Goal: Obtain resource: Download file/media

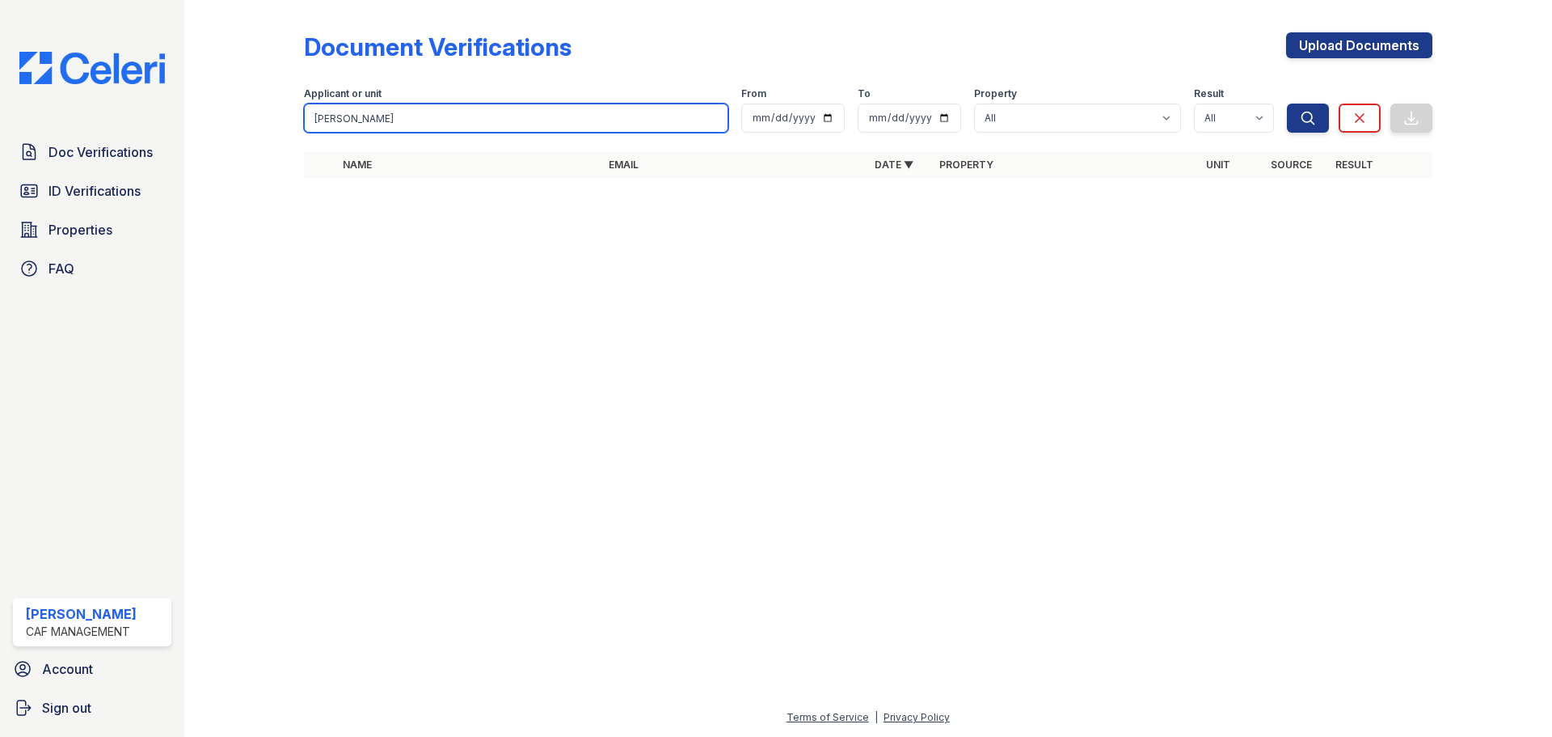
drag, startPoint x: 378, startPoint y: 121, endPoint x: 280, endPoint y: 133, distance: 99.3
click at [280, 133] on div "Document Verifications Upload Documents Filter Applicant or unit chantal From T…" at bounding box center [868, 110] width 1316 height 220
type input "1046"
click at [1287, 103] on button "Search" at bounding box center [1308, 117] width 42 height 29
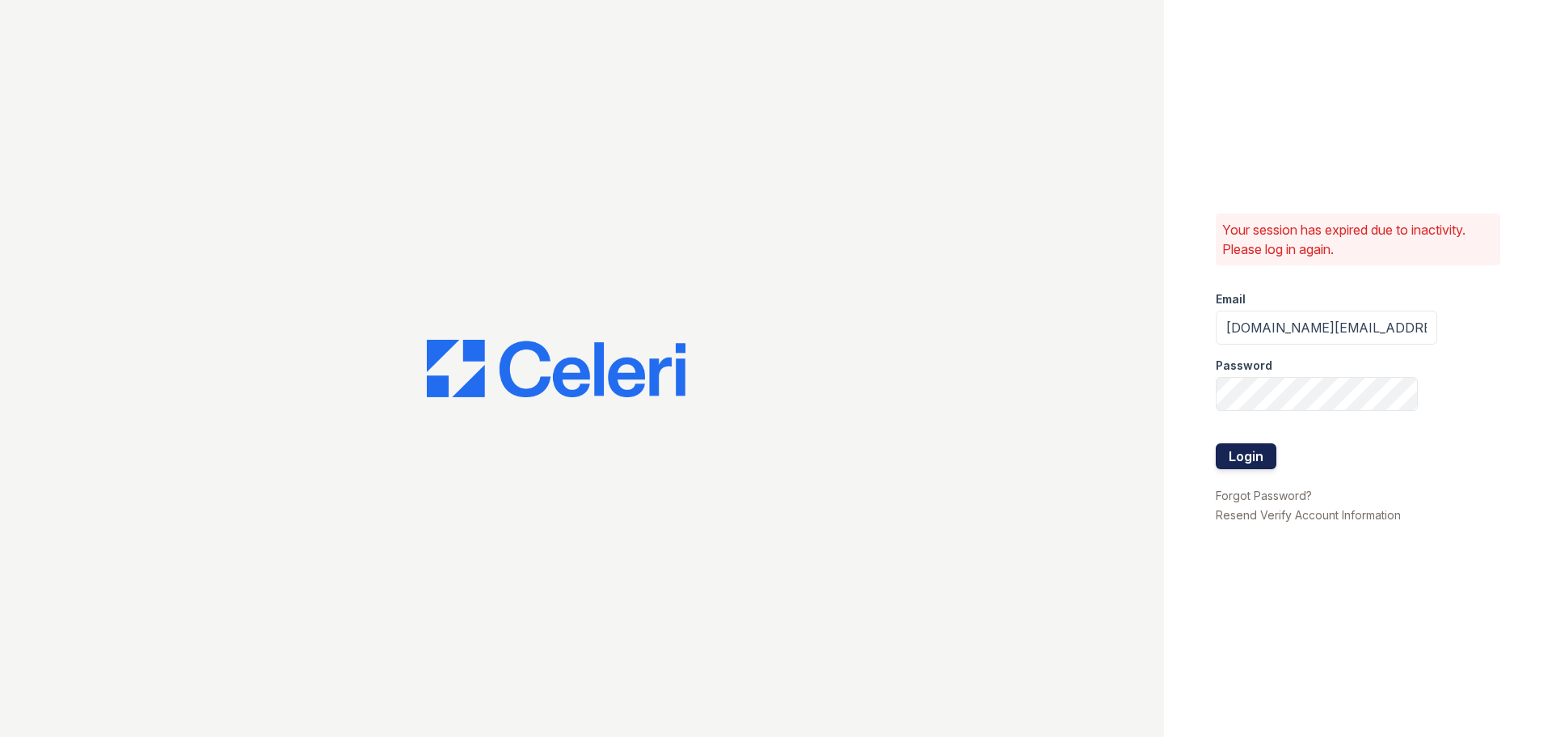
click at [1227, 454] on button "Login" at bounding box center [1246, 456] width 61 height 26
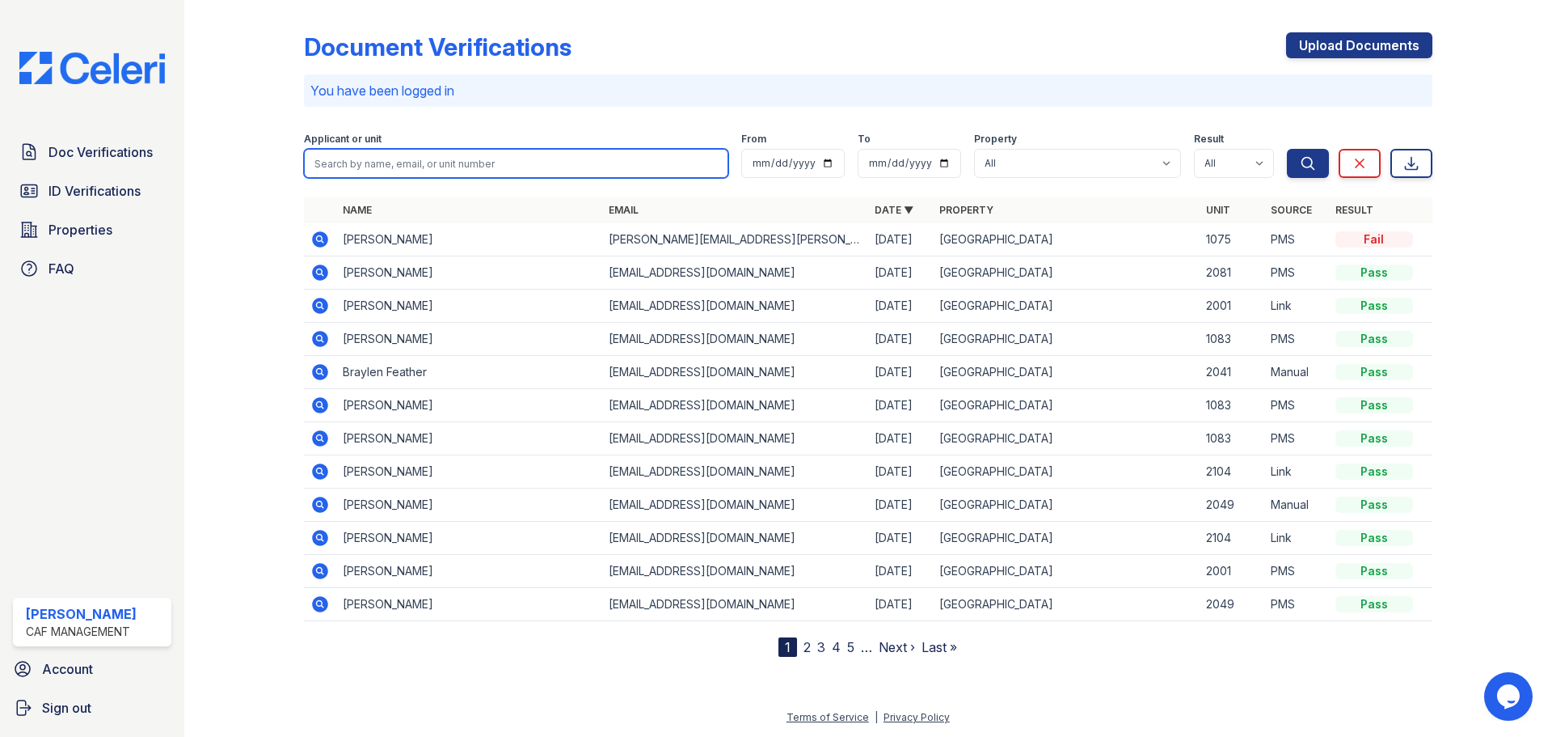
click at [332, 164] on input "search" at bounding box center [516, 163] width 424 height 29
type input "1046"
click at [1287, 149] on button "Search" at bounding box center [1308, 163] width 42 height 29
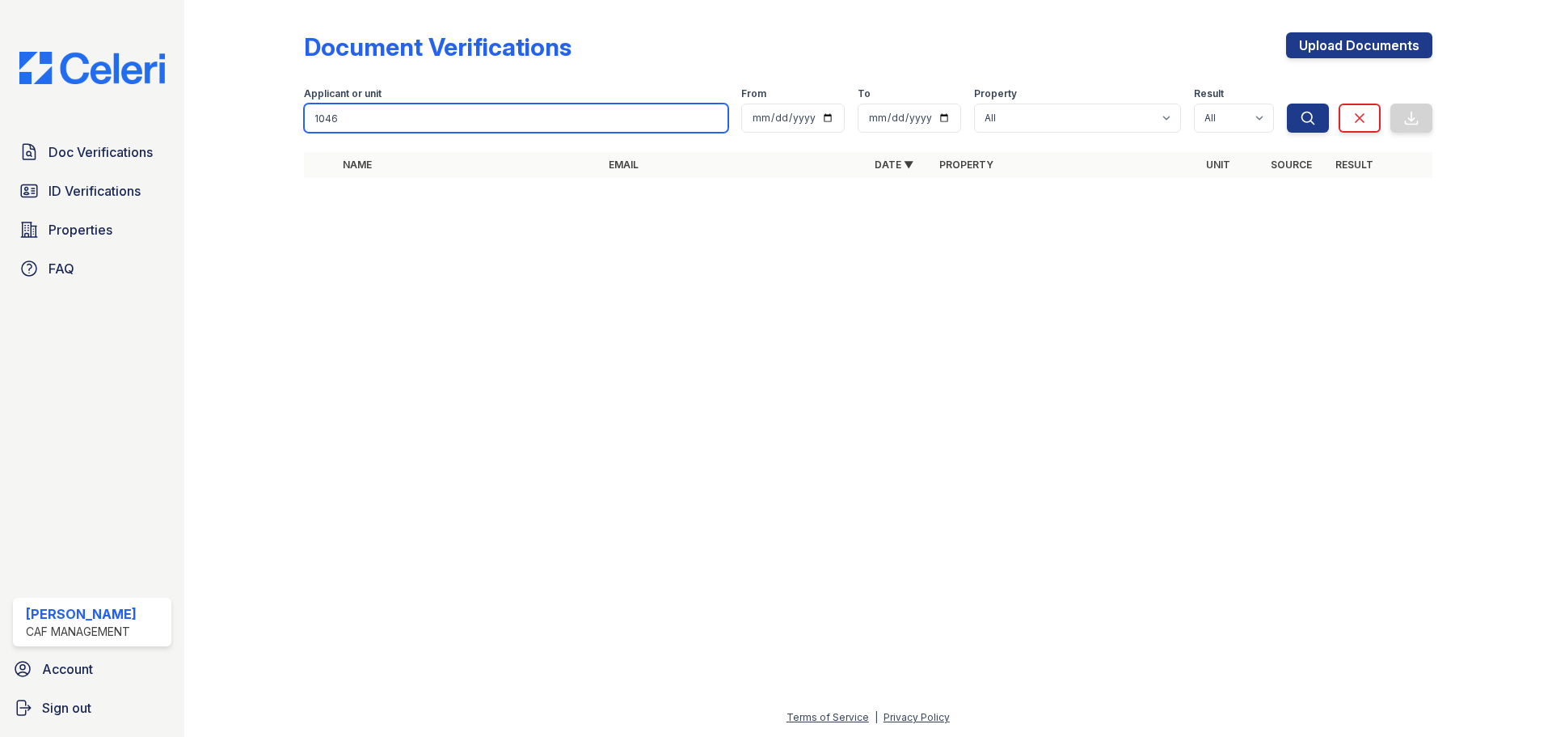
drag, startPoint x: 336, startPoint y: 116, endPoint x: 265, endPoint y: 116, distance: 71.2
click at [265, 116] on div "Document Verifications Upload Documents Filter Applicant or unit 1046 From To P…" at bounding box center [868, 110] width 1316 height 220
type input "1077"
click at [1287, 103] on button "Search" at bounding box center [1308, 117] width 42 height 29
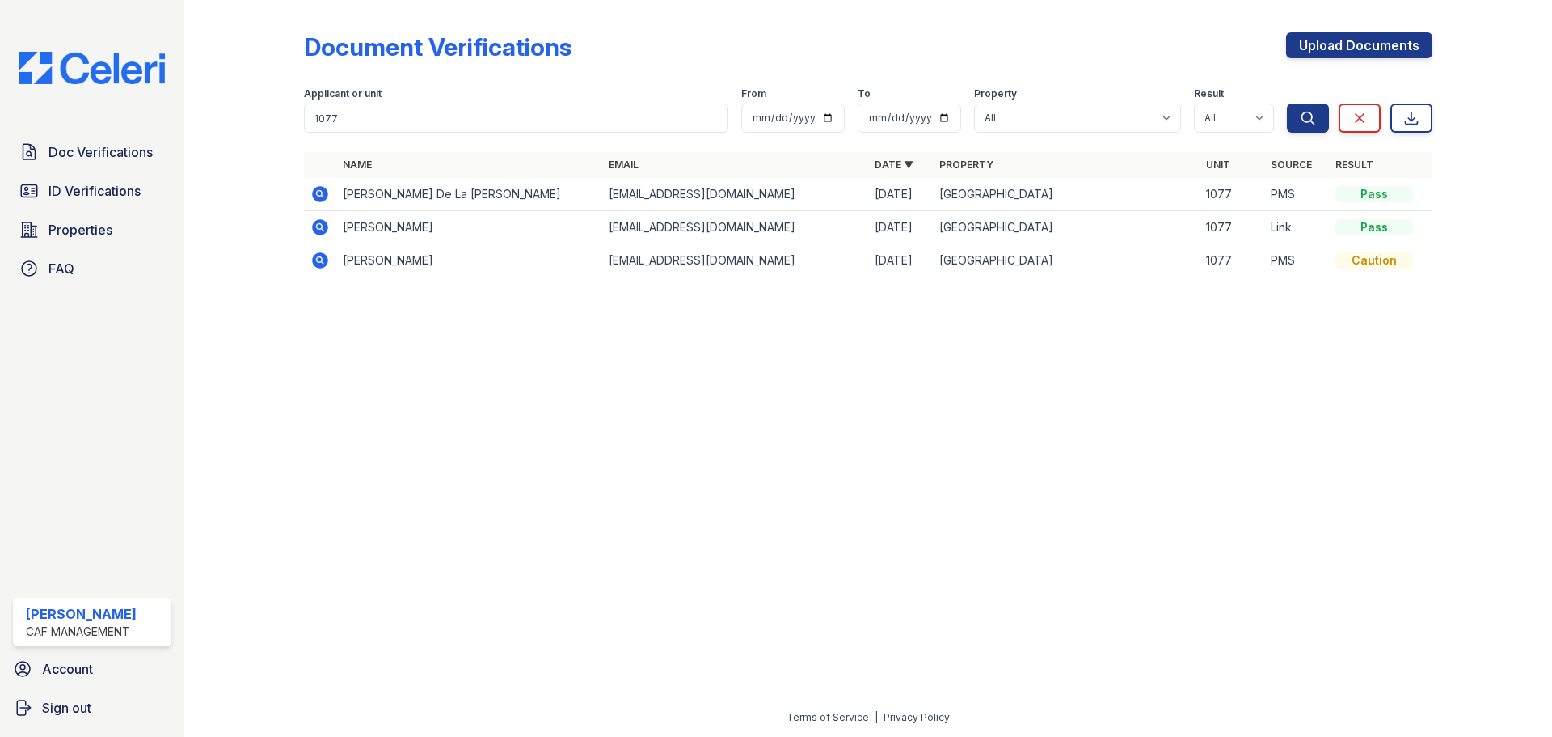
click at [317, 196] on icon at bounding box center [320, 194] width 16 height 16
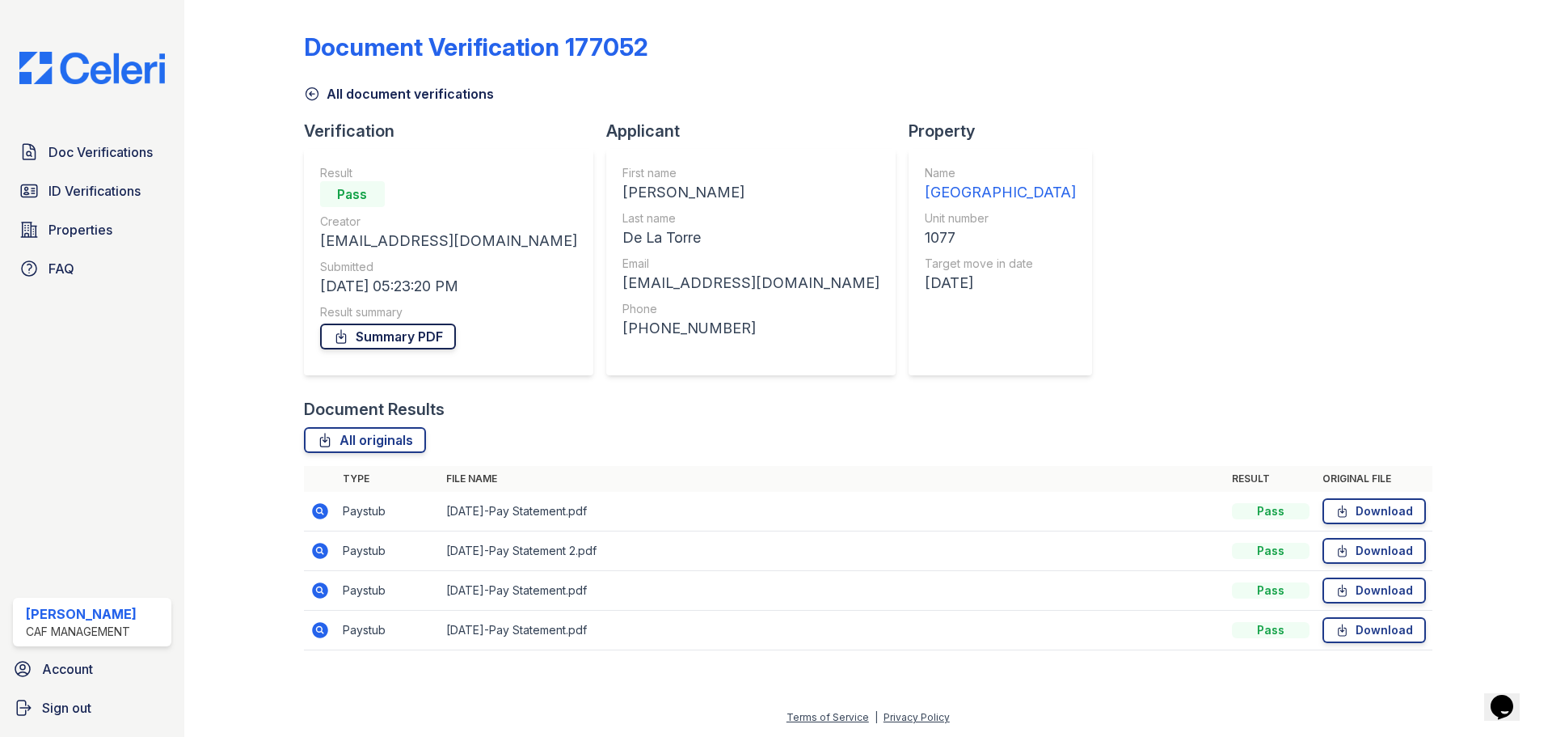
click at [363, 333] on link "Summary PDF" at bounding box center [388, 336] width 136 height 26
click at [1346, 510] on icon at bounding box center [1342, 510] width 8 height 11
click at [1357, 547] on link "Download" at bounding box center [1374, 551] width 103 height 26
click at [1379, 599] on link "Download" at bounding box center [1374, 590] width 103 height 26
click at [1379, 630] on link "Download" at bounding box center [1374, 630] width 103 height 26
